Goal: Transaction & Acquisition: Purchase product/service

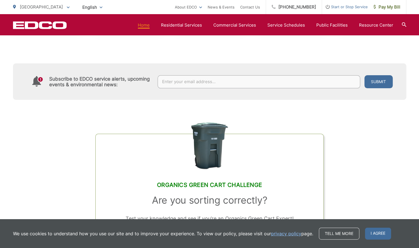
scroll to position [209, 0]
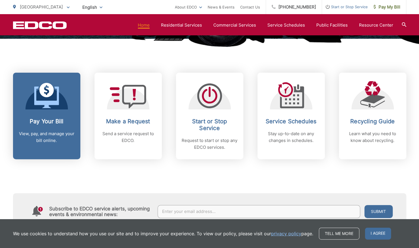
click at [52, 108] on icon at bounding box center [46, 95] width 25 height 25
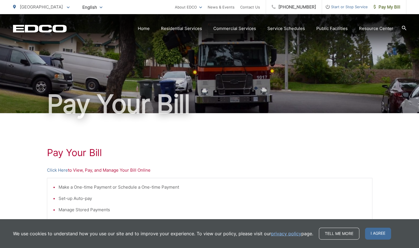
click at [94, 171] on p "Click Here to View, Pay, and Manage Your Bill Online" at bounding box center [209, 170] width 325 height 7
click at [63, 171] on link "Click Here" at bounding box center [57, 170] width 21 height 7
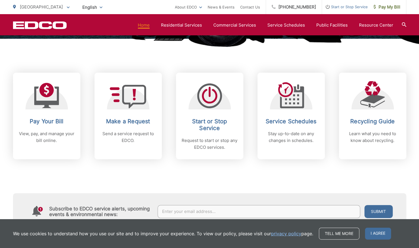
scroll to position [209, 0]
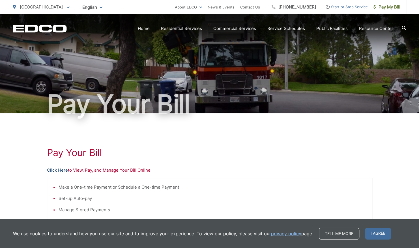
click at [59, 171] on link "Click Here" at bounding box center [57, 170] width 21 height 7
